Goal: Information Seeking & Learning: Compare options

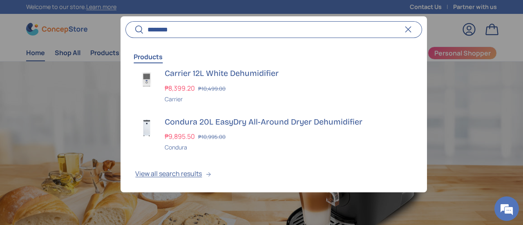
scroll to position [0, 1569]
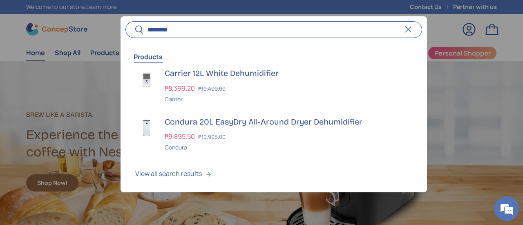
type input "********"
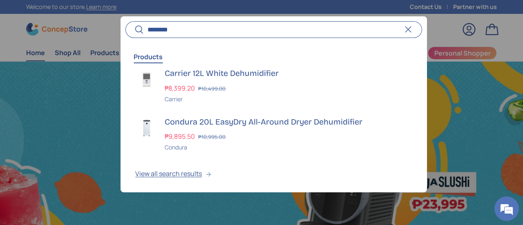
scroll to position [0, 523]
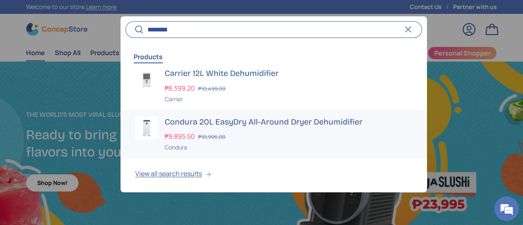
click at [267, 128] on div "Condura 20L EasyDry All-Around Dryer Dehumidifier ₱9,895.50 ₱10,995.00 Unit pri…" at bounding box center [288, 134] width 247 height 36
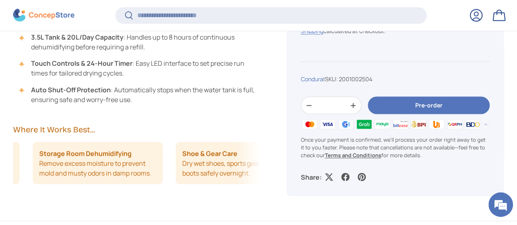
scroll to position [0, 132]
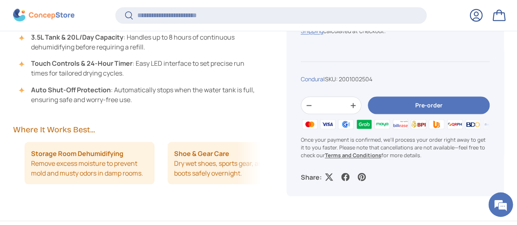
drag, startPoint x: 225, startPoint y: 149, endPoint x: 182, endPoint y: 148, distance: 42.9
click at [129, 148] on ul "Rainy Season Laundry Dry clothes indoors when weather prevents outdoor drying. …" at bounding box center [5, 163] width 247 height 42
click at [221, 147] on li "Shoe & Gear Care Dry wet shoes, sports gear, and rain boots safely overnight." at bounding box center [233, 163] width 130 height 42
click at [216, 147] on li "Shoe & Gear Care Dry wet shoes, sports gear, and rain boots safely overnight." at bounding box center [233, 163] width 130 height 42
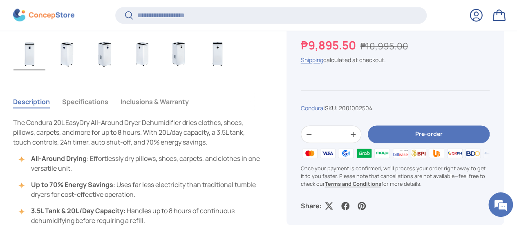
scroll to position [529, 0]
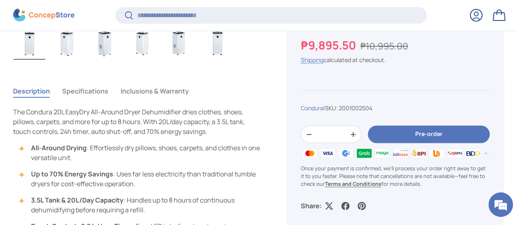
click at [108, 82] on button "Specifications" at bounding box center [85, 91] width 46 height 19
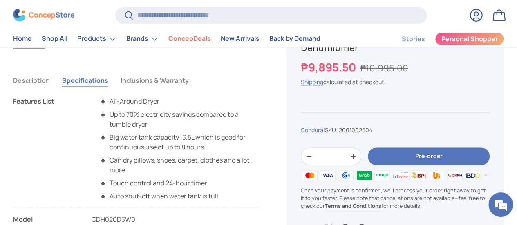
scroll to position [531, 0]
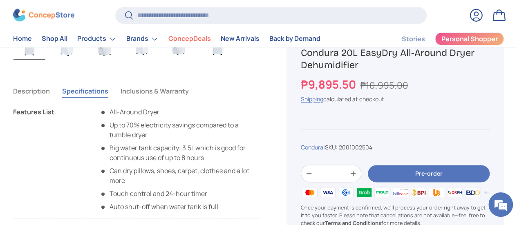
click at [172, 82] on button "Inclusions & Warranty" at bounding box center [155, 91] width 68 height 19
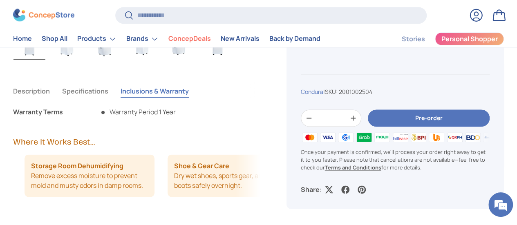
click at [108, 82] on button "Specifications" at bounding box center [85, 91] width 46 height 19
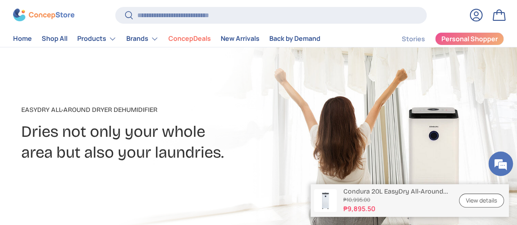
scroll to position [41, 0]
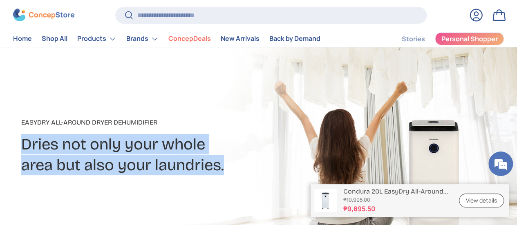
drag, startPoint x: 250, startPoint y: 169, endPoint x: 36, endPoint y: 147, distance: 216.1
click at [36, 147] on h2 "Dries not only your whole area but also your laundries." at bounding box center [178, 154] width 314 height 41
copy h2 "Dries not only your whole area but also your laundries."
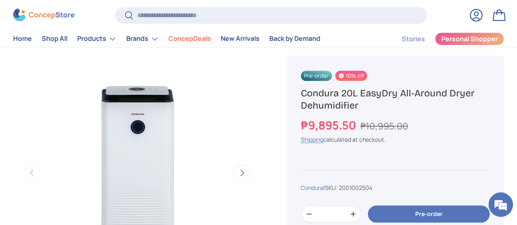
scroll to position [245, 0]
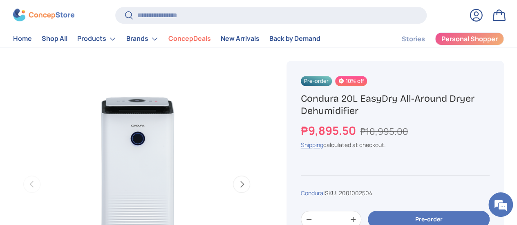
drag, startPoint x: 400, startPoint y: 114, endPoint x: 308, endPoint y: 103, distance: 93.0
click at [308, 103] on h1 "Condura 20L EasyDry All-Around Dryer Dehumidifier" at bounding box center [395, 104] width 189 height 25
copy h1 "Condura 20L EasyDry All-Around Dryer Dehumidifier"
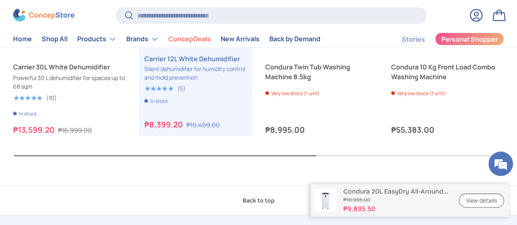
scroll to position [2191, 0]
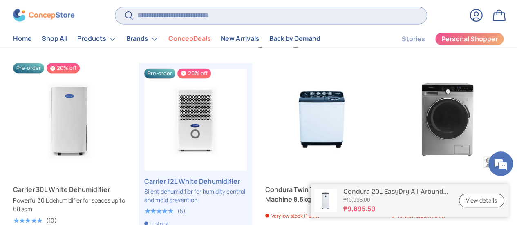
click at [202, 17] on input "Search" at bounding box center [270, 15] width 311 height 17
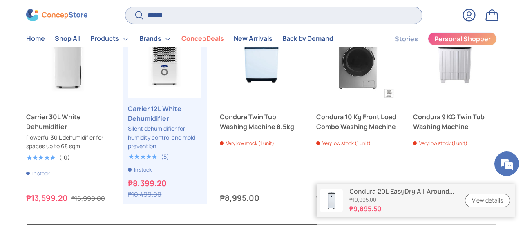
scroll to position [1964, 3142]
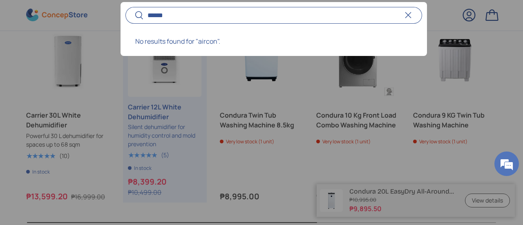
type input "******"
click at [125, 7] on button "Search" at bounding box center [134, 16] width 18 height 19
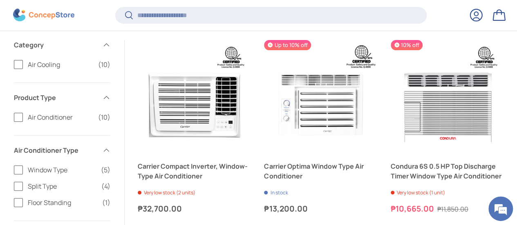
scroll to position [106, 0]
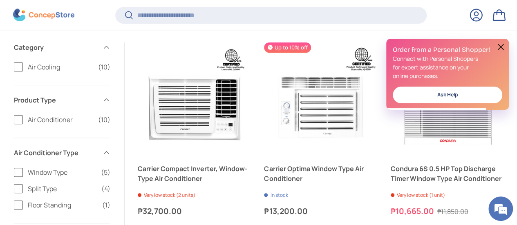
click at [503, 44] on button at bounding box center [501, 47] width 10 height 10
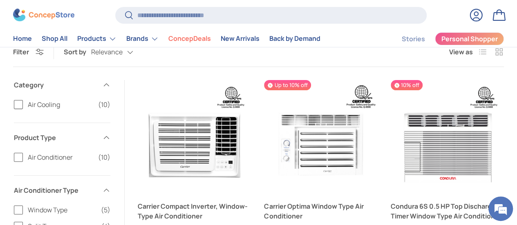
scroll to position [82, 0]
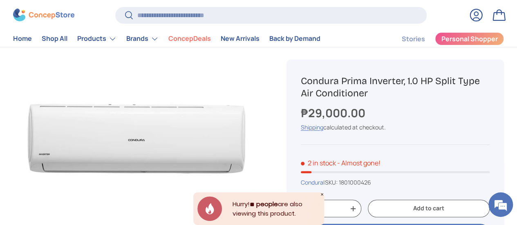
scroll to position [41, 0]
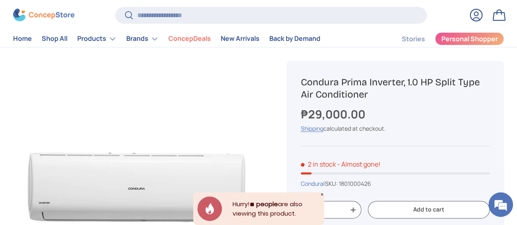
drag, startPoint x: 398, startPoint y: 97, endPoint x: 306, endPoint y: 81, distance: 92.9
click at [306, 81] on h1 "Condura Prima Inverter, 1.0 HP Split Type Air Conditioner" at bounding box center [395, 88] width 189 height 25
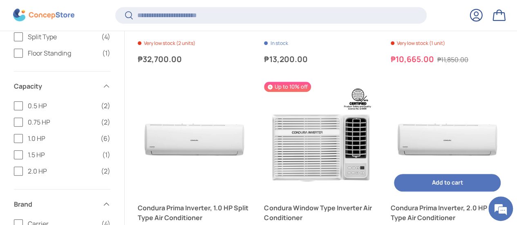
scroll to position [270, 0]
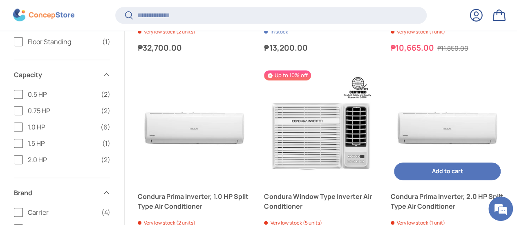
click at [391, 78] on img "Condura Prima Inverter, 2.0 HP Split Type Air Conditioner" at bounding box center [447, 126] width 113 height 113
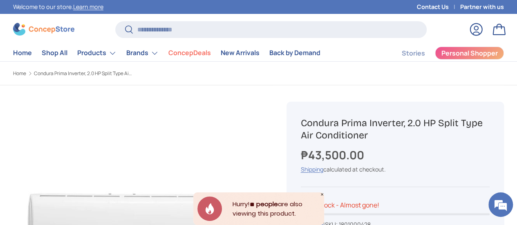
drag, startPoint x: 413, startPoint y: 136, endPoint x: 308, endPoint y: 123, distance: 105.4
click at [308, 123] on h1 "Condura Prima Inverter, 2.0 HP Split Type Air Conditioner" at bounding box center [395, 129] width 189 height 25
copy h1 "Condura Prima Inverter, 2.0 HP Split Type Air Conditioner"
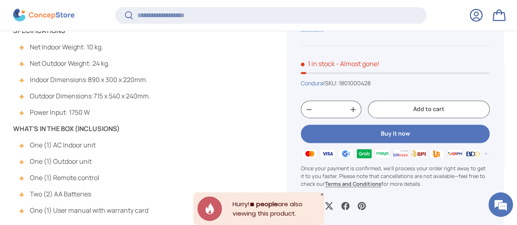
scroll to position [529, 0]
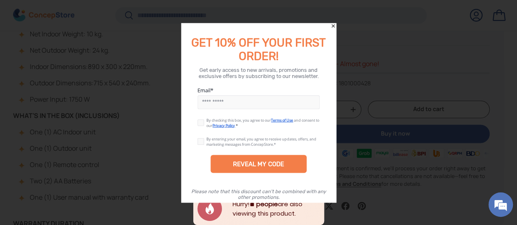
click at [333, 24] on icon "Close" at bounding box center [333, 26] width 6 height 6
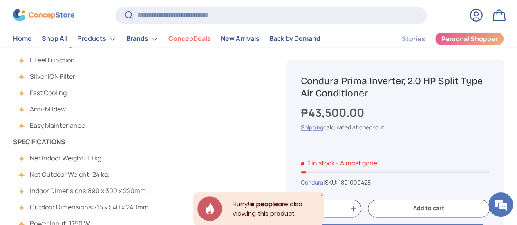
scroll to position [409, 0]
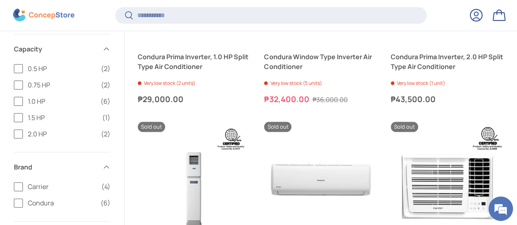
scroll to position [310, 0]
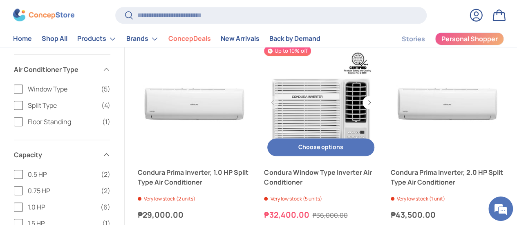
click at [264, 49] on link "Condura Window Type Inverter Air Conditioner" at bounding box center [320, 102] width 113 height 113
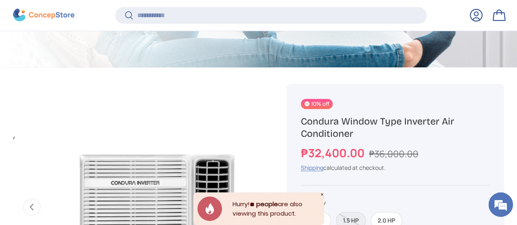
scroll to position [366, 0]
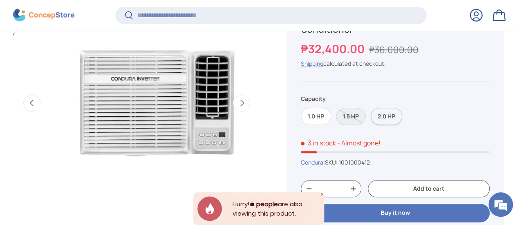
click at [391, 116] on label "2.0 HP" at bounding box center [386, 117] width 31 height 18
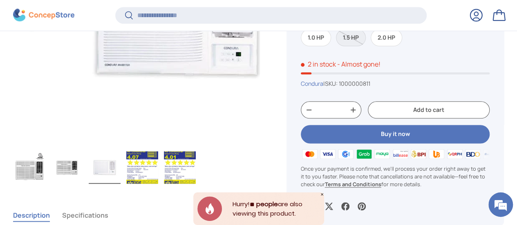
scroll to position [447, 0]
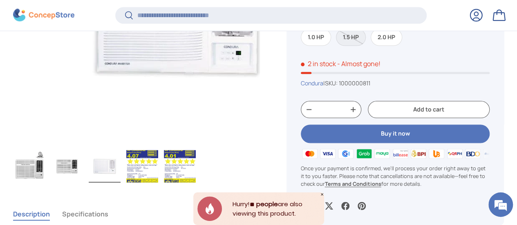
click at [156, 150] on img "Gallery Viewer" at bounding box center [142, 166] width 32 height 33
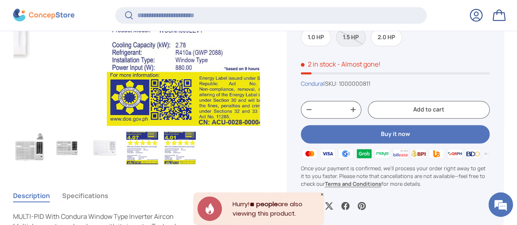
scroll to position [489, 0]
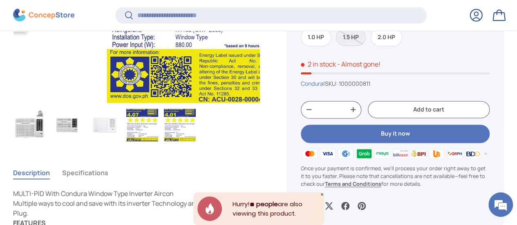
click at [196, 111] on img "Gallery Viewer" at bounding box center [180, 125] width 32 height 33
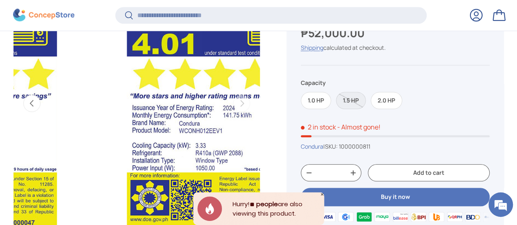
scroll to position [366, 0]
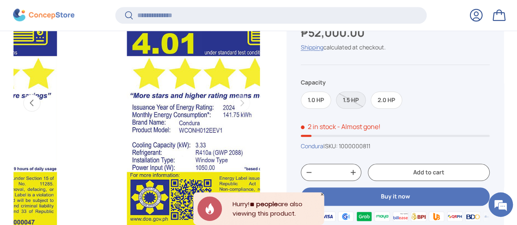
click at [40, 97] on button "Previous" at bounding box center [31, 102] width 17 height 17
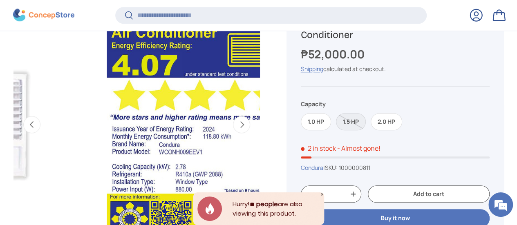
scroll to position [407, 0]
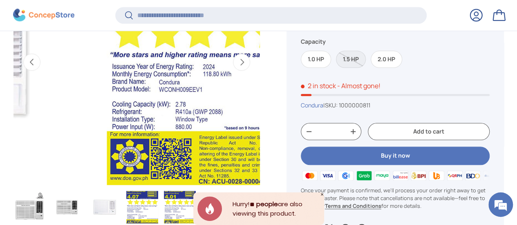
click at [233, 54] on button "Next" at bounding box center [241, 62] width 17 height 17
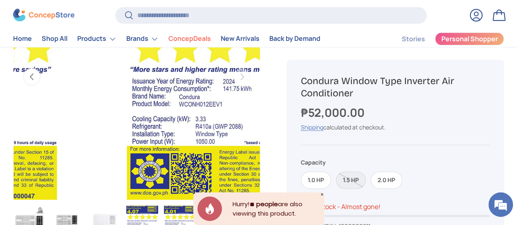
scroll to position [326, 0]
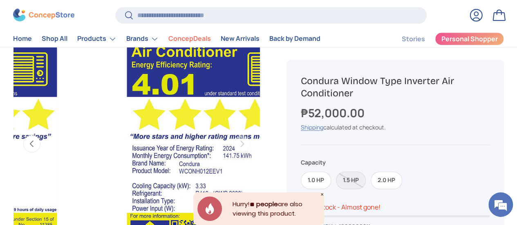
drag, startPoint x: 390, startPoint y: 94, endPoint x: 305, endPoint y: 80, distance: 86.2
click at [305, 80] on div "10% off Sold out Condura Window Type Inverter Air Conditioner ₱52,000.00 Unit p…" at bounding box center [394, 214] width 217 height 309
copy h1 "Condura Window Type Inverter Air Conditioner"
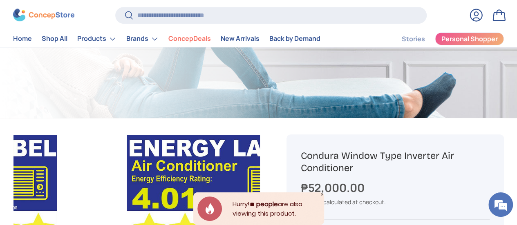
scroll to position [163, 0]
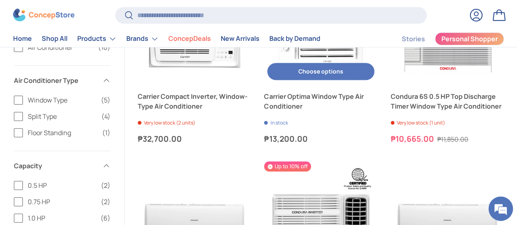
scroll to position [123, 0]
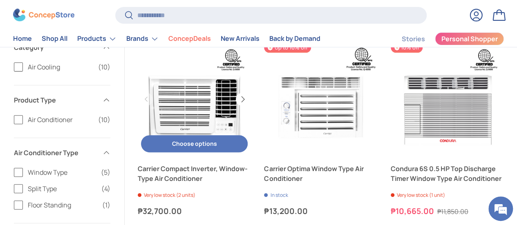
click at [236, 93] on button "Next" at bounding box center [242, 99] width 13 height 13
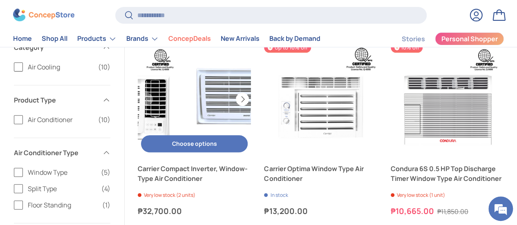
scroll to position [0, 72]
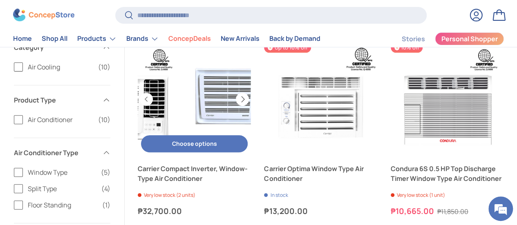
click at [236, 93] on button "Next" at bounding box center [242, 99] width 13 height 13
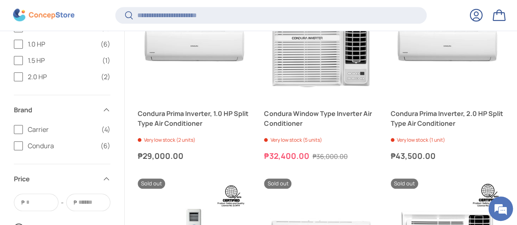
scroll to position [371, 0]
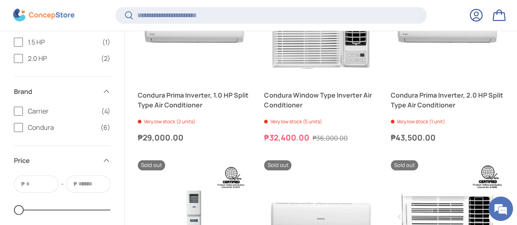
click at [391, 160] on link "Carrier i-Cool Green with Remote, 1.0HP Window Air Conditioner" at bounding box center [447, 216] width 113 height 113
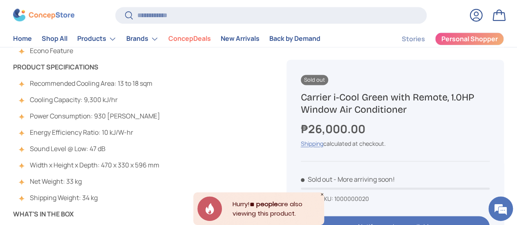
scroll to position [490, 0]
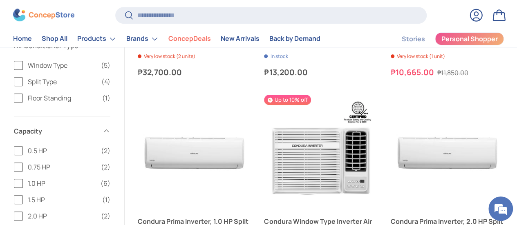
scroll to position [248, 0]
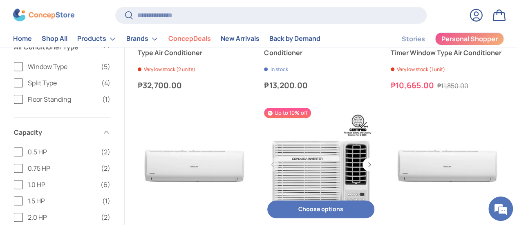
click at [264, 112] on link "Condura Window Type Inverter Air Conditioner" at bounding box center [320, 164] width 113 height 113
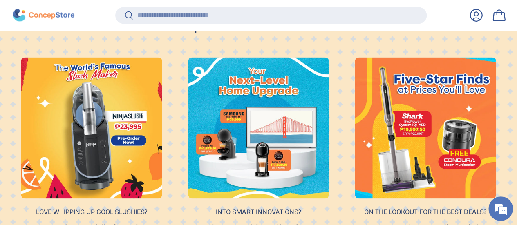
scroll to position [537, 0]
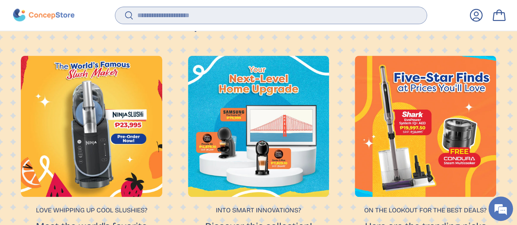
click at [190, 16] on input "Search" at bounding box center [270, 15] width 311 height 17
paste input "**********"
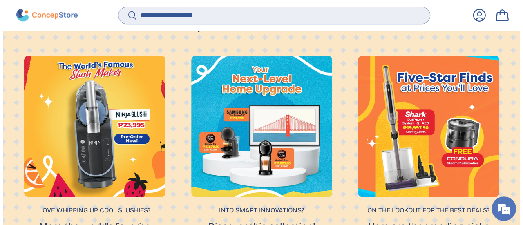
scroll to position [2044, 3142]
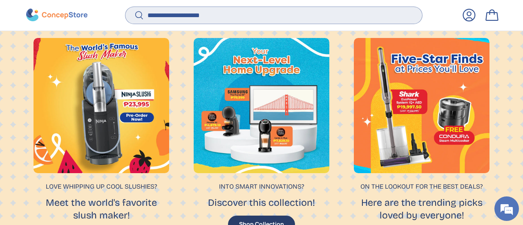
type input "**********"
click at [125, 7] on button "Search" at bounding box center [134, 16] width 18 height 19
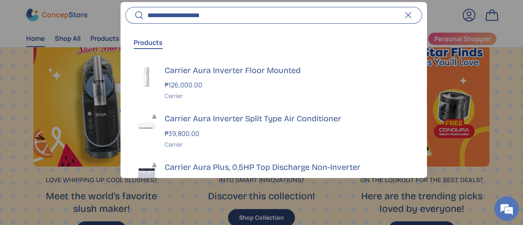
scroll to position [521, 0]
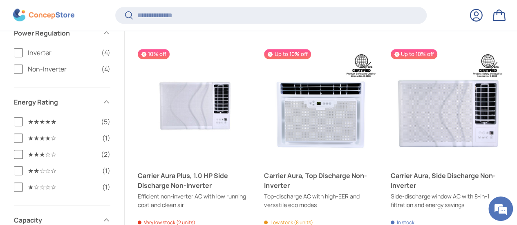
scroll to position [310, 0]
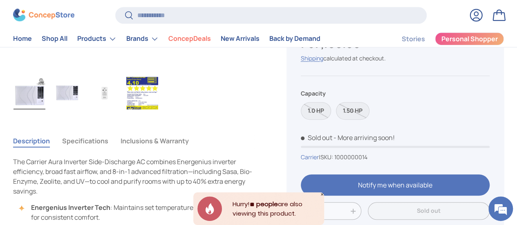
scroll to position [245, 0]
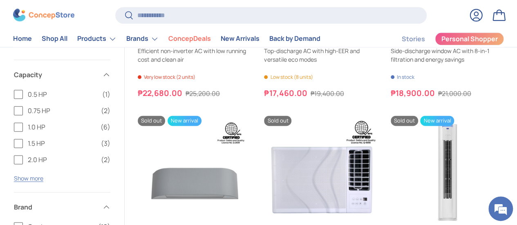
scroll to position [431, 0]
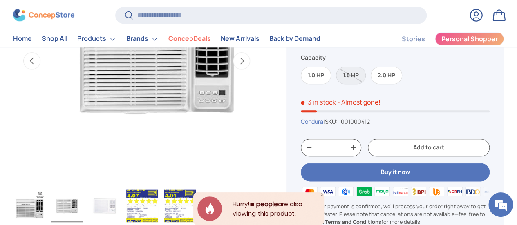
scroll to position [367, 0]
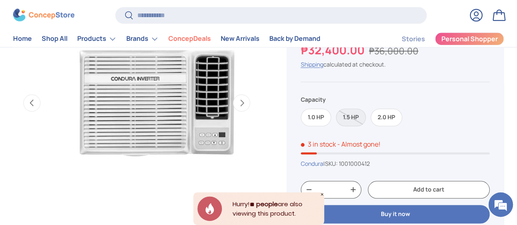
click at [401, 119] on label "2.0 HP" at bounding box center [386, 118] width 31 height 18
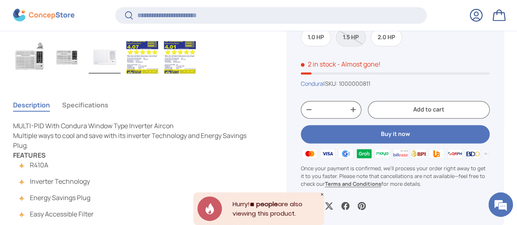
scroll to position [570, 0]
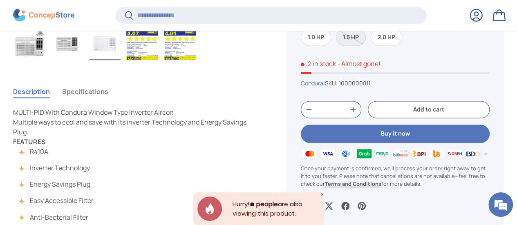
click at [89, 82] on button "Specifications" at bounding box center [85, 91] width 46 height 19
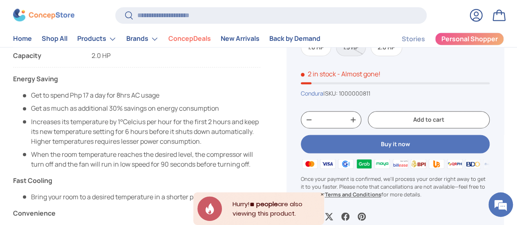
scroll to position [612, 0]
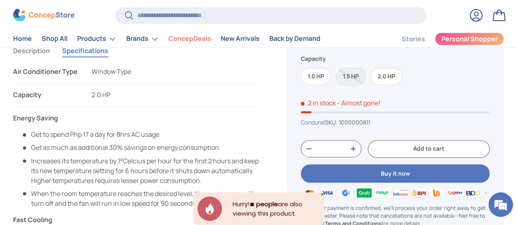
click at [111, 90] on span "2.0 HP" at bounding box center [101, 94] width 19 height 9
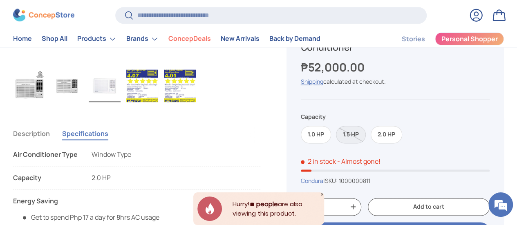
scroll to position [490, 0]
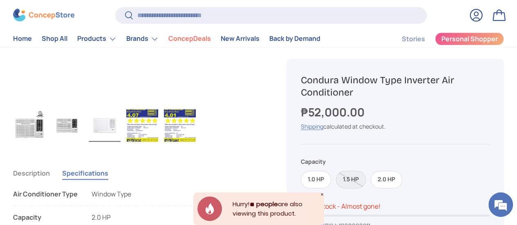
click at [182, 111] on img "Gallery Viewer" at bounding box center [180, 125] width 32 height 33
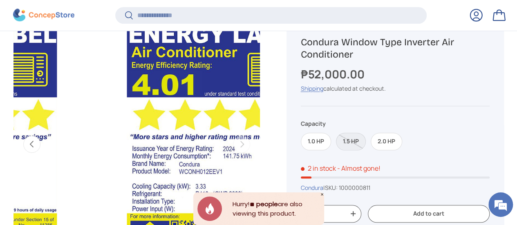
scroll to position [406, 0]
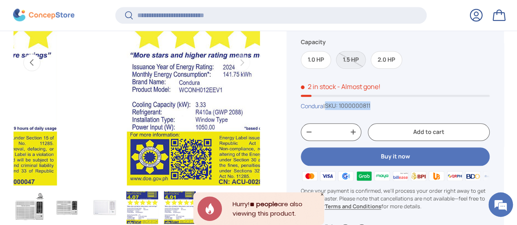
drag, startPoint x: 399, startPoint y: 109, endPoint x: 335, endPoint y: 105, distance: 63.5
click at [335, 105] on div "Condura | SKU: 1000000811" at bounding box center [395, 105] width 189 height 9
copy span "SKU: 1000000811"
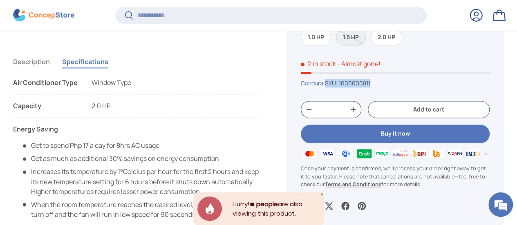
scroll to position [610, 0]
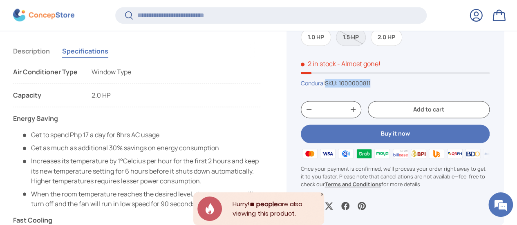
click at [48, 42] on button "Description" at bounding box center [31, 51] width 37 height 19
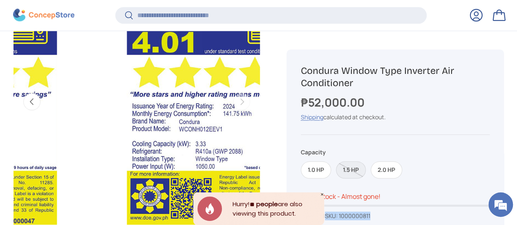
scroll to position [406, 0]
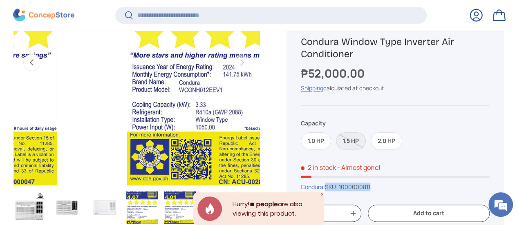
click at [154, 191] on img "Gallery Viewer" at bounding box center [142, 207] width 32 height 33
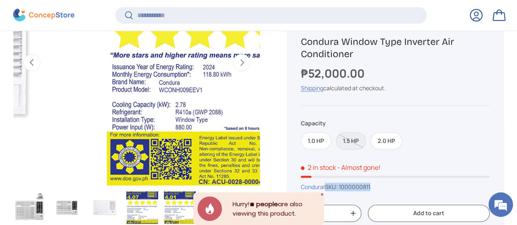
click at [195, 191] on img "Gallery Viewer" at bounding box center [180, 207] width 32 height 33
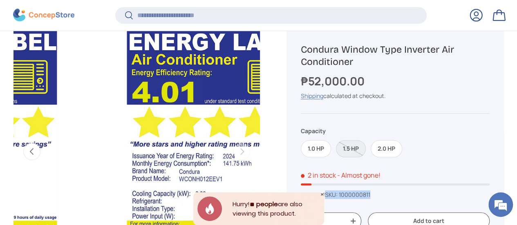
scroll to position [324, 0]
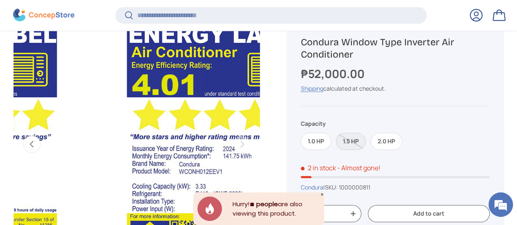
click at [354, 143] on label "1.5 HP" at bounding box center [351, 142] width 30 height 18
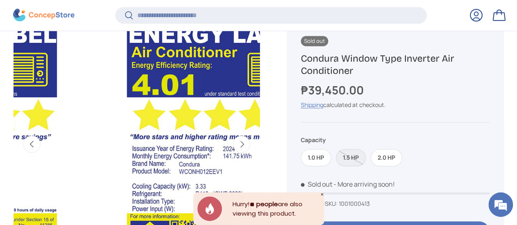
scroll to position [0, 231]
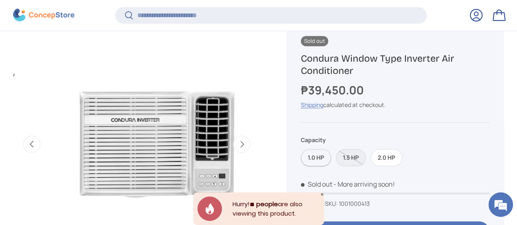
click at [331, 161] on label "1.0 HP" at bounding box center [316, 158] width 30 height 18
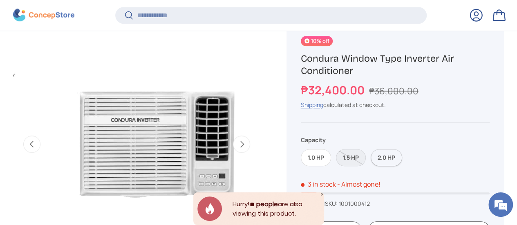
click at [389, 163] on label "2.0 HP" at bounding box center [386, 158] width 31 height 18
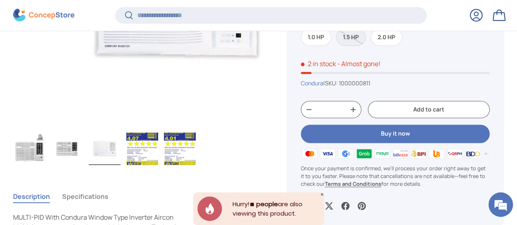
scroll to position [529, 0]
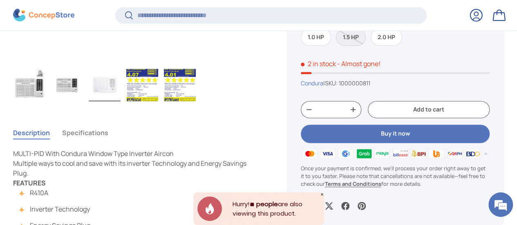
click at [156, 69] on img "Gallery Viewer" at bounding box center [142, 85] width 32 height 33
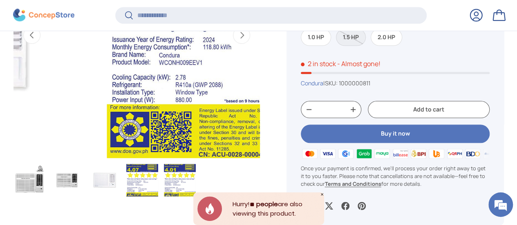
scroll to position [446, 0]
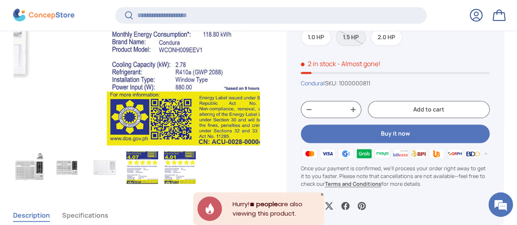
click at [196, 151] on img "Gallery Viewer" at bounding box center [180, 167] width 32 height 33
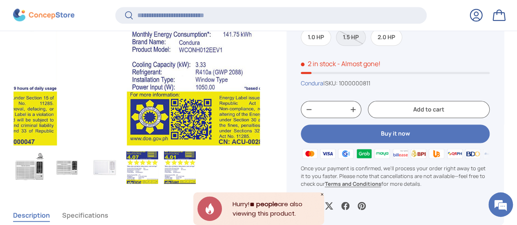
click at [158, 152] on img "Gallery Viewer" at bounding box center [142, 167] width 32 height 33
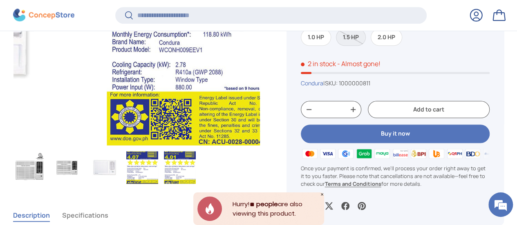
click at [192, 152] on img "Gallery Viewer" at bounding box center [180, 167] width 32 height 33
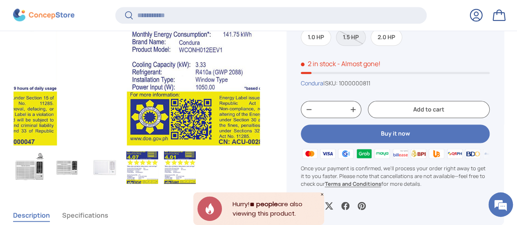
click at [155, 151] on img "Gallery Viewer" at bounding box center [142, 167] width 32 height 33
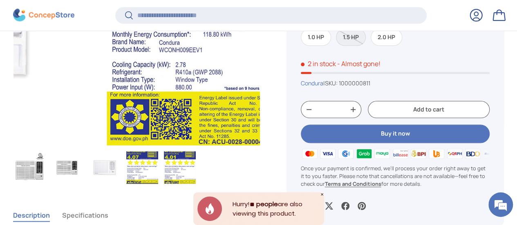
click at [180, 151] on img "Gallery Viewer" at bounding box center [180, 167] width 32 height 33
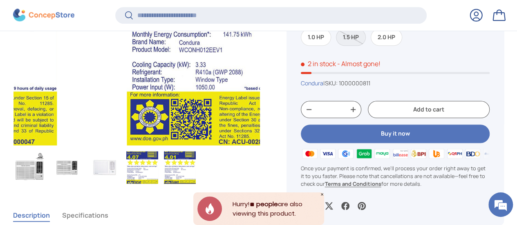
click at [158, 151] on img "Gallery Viewer" at bounding box center [142, 167] width 32 height 33
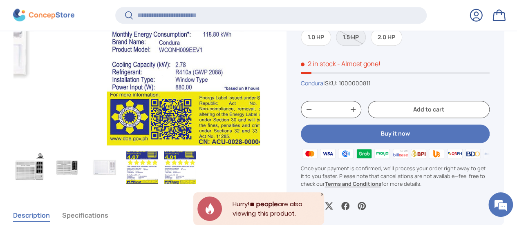
click at [185, 151] on img "Gallery Viewer" at bounding box center [180, 167] width 32 height 33
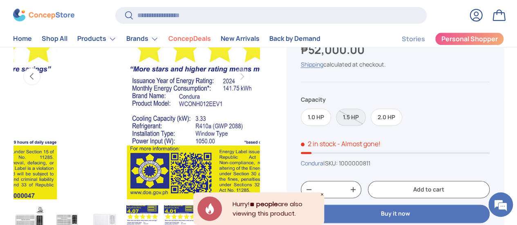
scroll to position [446, 0]
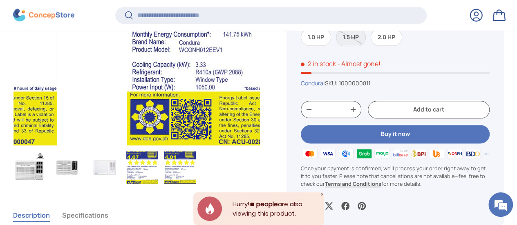
click at [196, 151] on img "Gallery Viewer" at bounding box center [180, 167] width 32 height 33
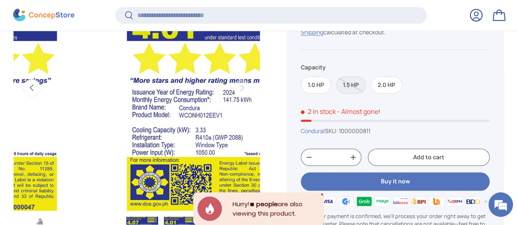
scroll to position [405, 0]
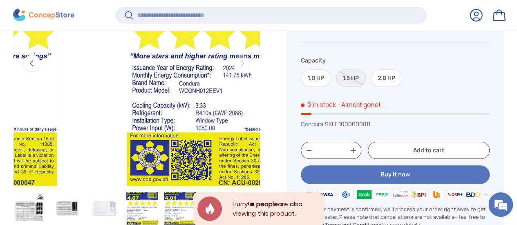
click at [158, 192] on img "Gallery Viewer" at bounding box center [142, 208] width 32 height 33
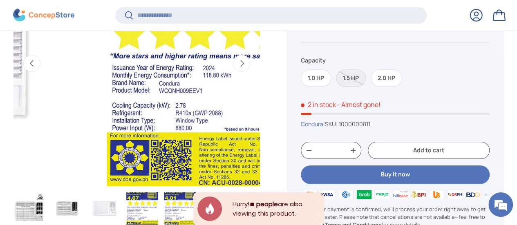
click at [187, 192] on img "Gallery Viewer" at bounding box center [180, 208] width 32 height 33
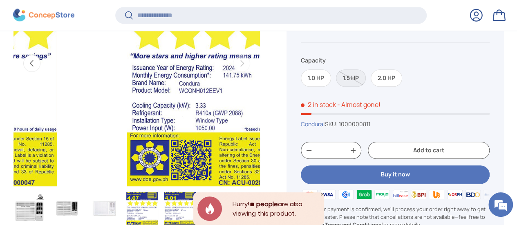
click at [158, 192] on img "Gallery Viewer" at bounding box center [142, 208] width 32 height 33
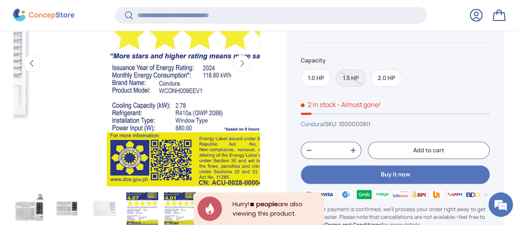
click at [40, 55] on button "Previous" at bounding box center [31, 63] width 17 height 17
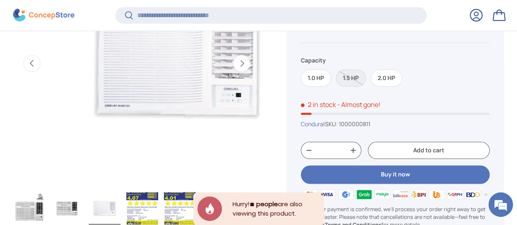
click at [233, 55] on button "Next" at bounding box center [241, 63] width 17 height 17
